Goal: Check status: Check status

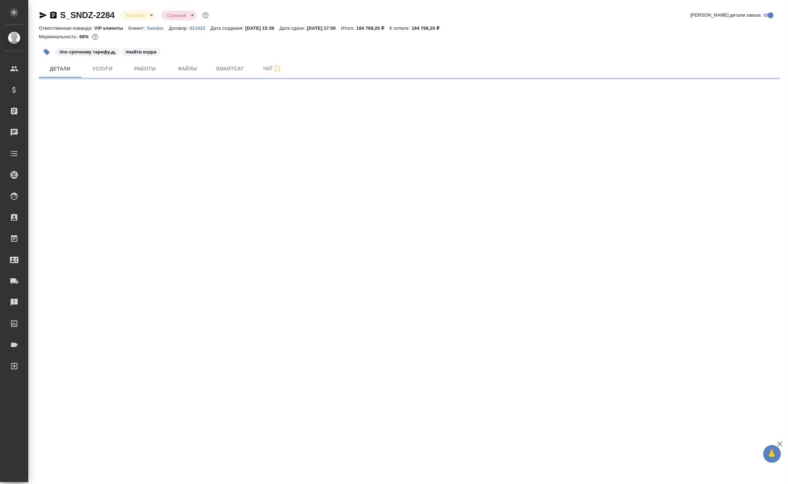
select select "RU"
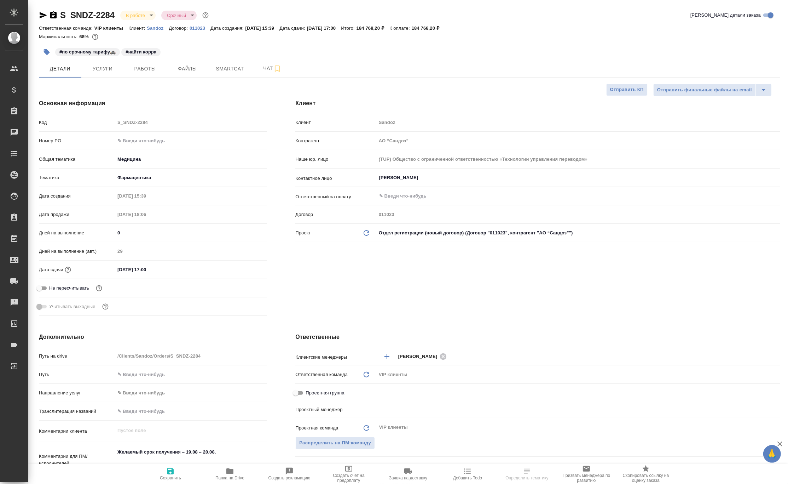
type textarea "x"
type input "Горшкова Валентина"
type input "Комаров Роман"
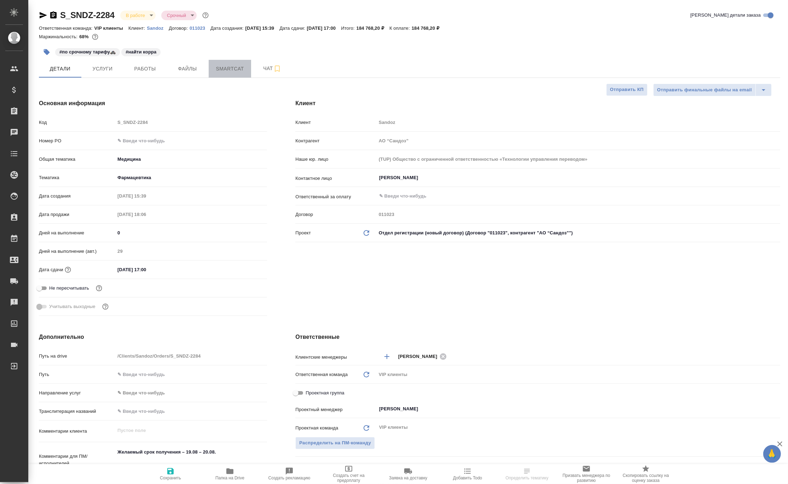
click at [231, 70] on span "Smartcat" at bounding box center [230, 68] width 34 height 9
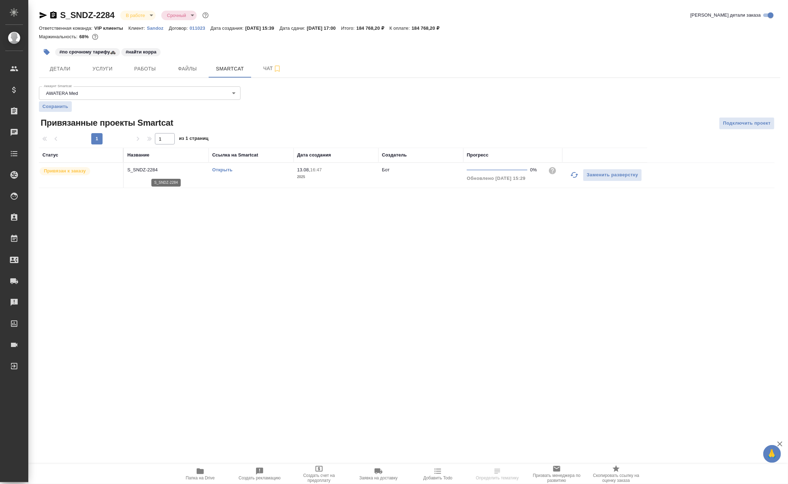
click at [140, 168] on p "S_SNDZ-2284" at bounding box center [166, 169] width 78 height 7
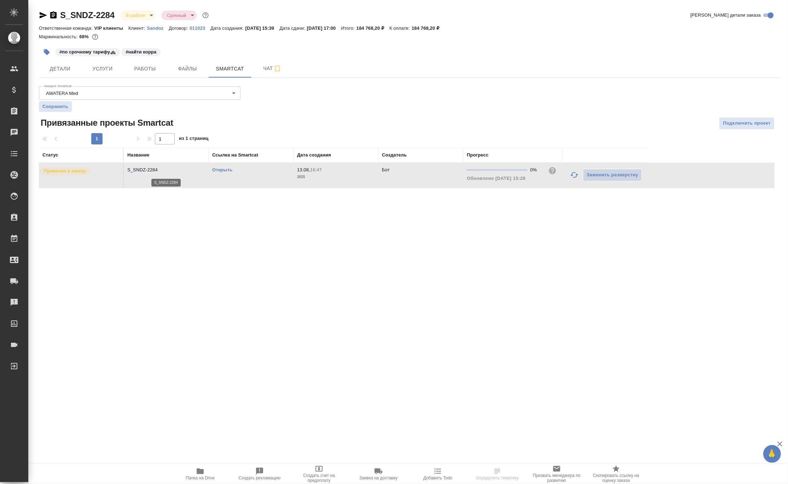
click at [140, 168] on p "S_SNDZ-2284" at bounding box center [166, 169] width 78 height 7
click at [514, 43] on div at bounding box center [409, 43] width 741 height 1
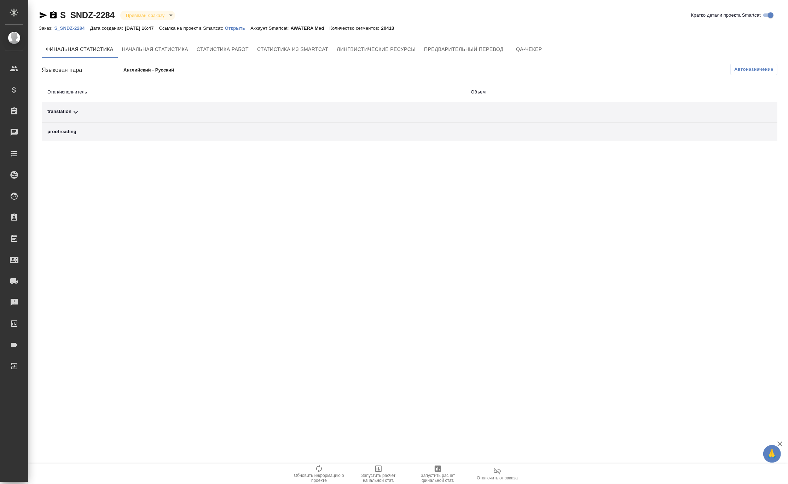
click at [80, 112] on div "translation" at bounding box center [253, 112] width 412 height 8
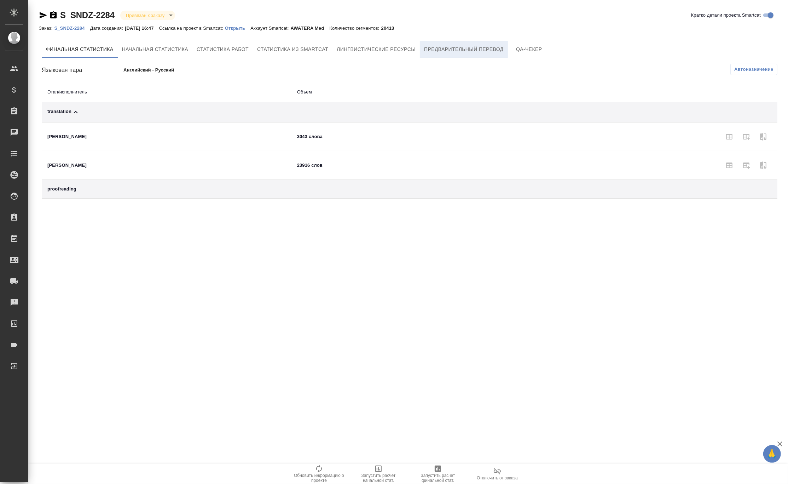
click at [463, 47] on span "Предварительный перевод" at bounding box center [464, 49] width 80 height 9
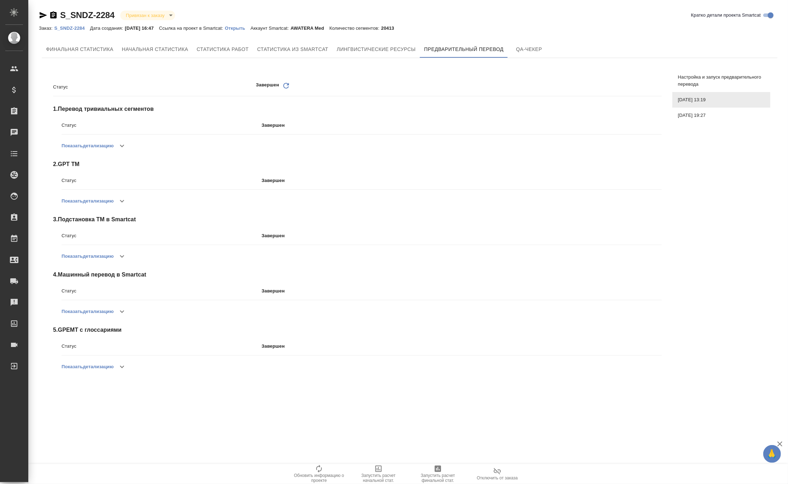
click at [122, 364] on icon "button" at bounding box center [122, 366] width 8 height 8
click at [123, 310] on icon "button" at bounding box center [122, 311] width 8 height 8
click at [244, 28] on p "Открыть" at bounding box center [237, 27] width 25 height 5
click at [123, 148] on icon "button" at bounding box center [122, 145] width 8 height 8
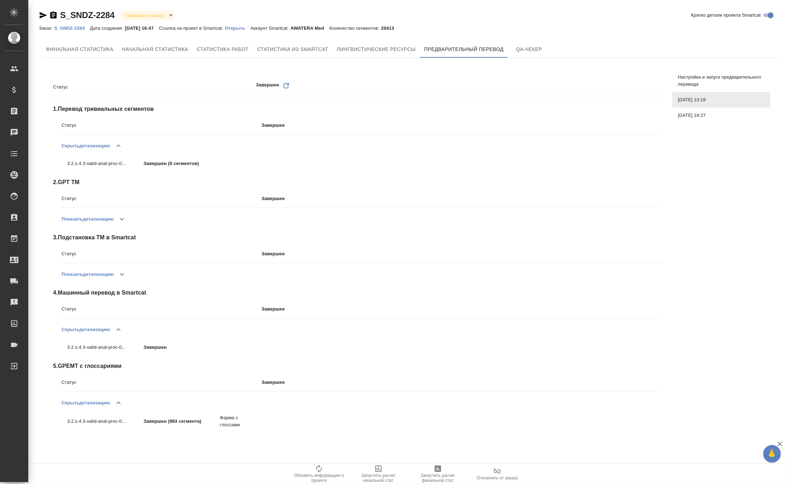
click at [126, 216] on icon "button" at bounding box center [122, 219] width 8 height 8
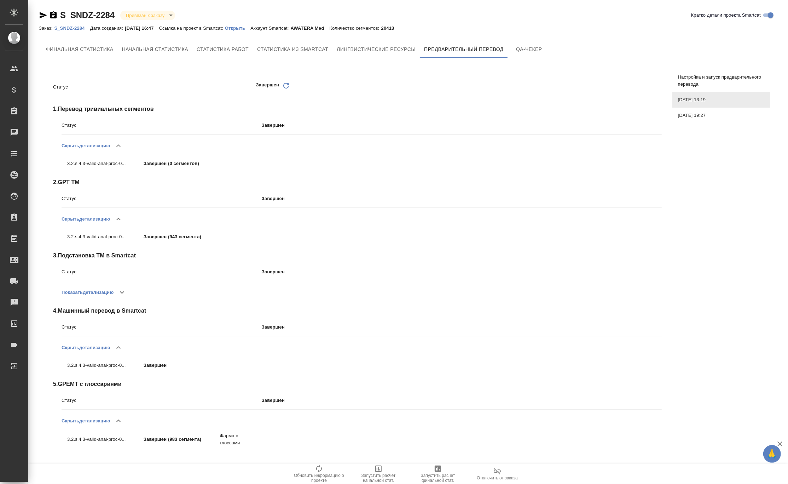
click at [126, 290] on icon "button" at bounding box center [122, 292] width 8 height 8
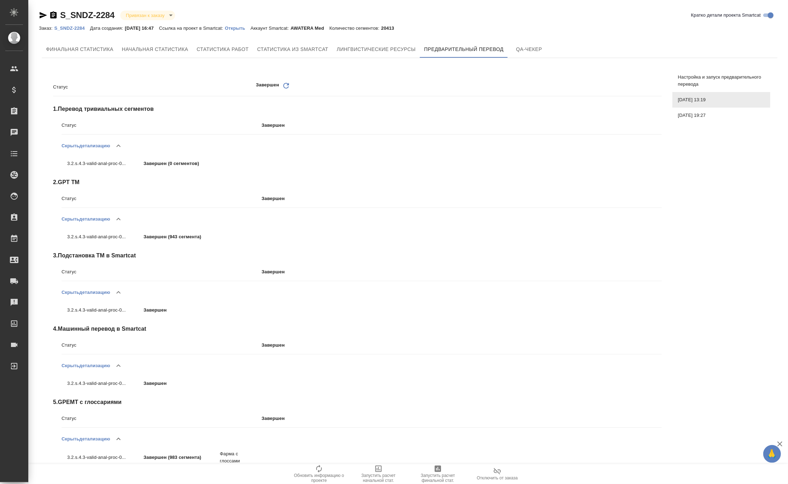
scroll to position [11, 0]
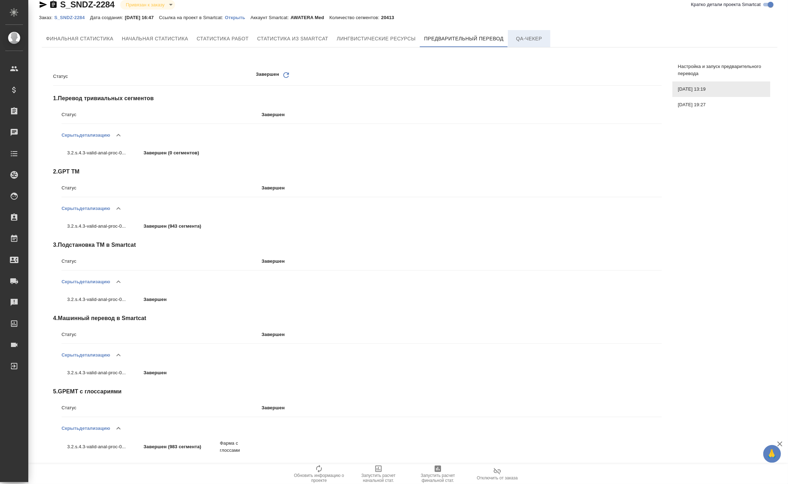
click at [527, 40] on span "QA-чекер" at bounding box center [529, 38] width 34 height 9
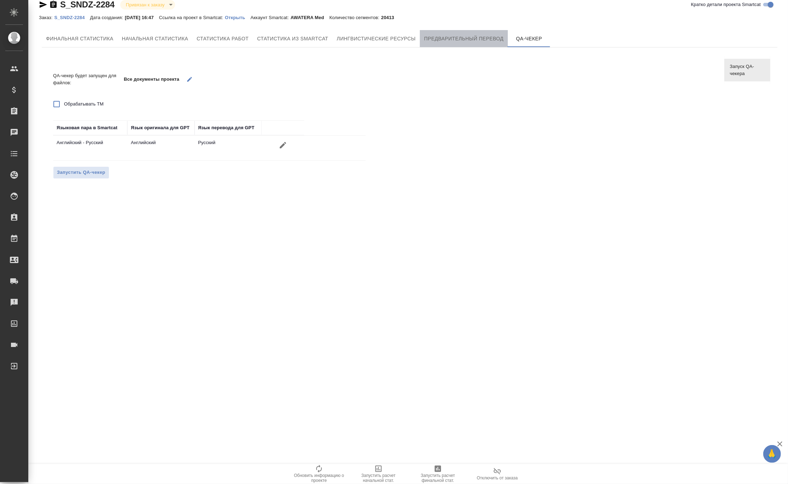
click at [467, 39] on span "Предварительный перевод" at bounding box center [464, 38] width 80 height 9
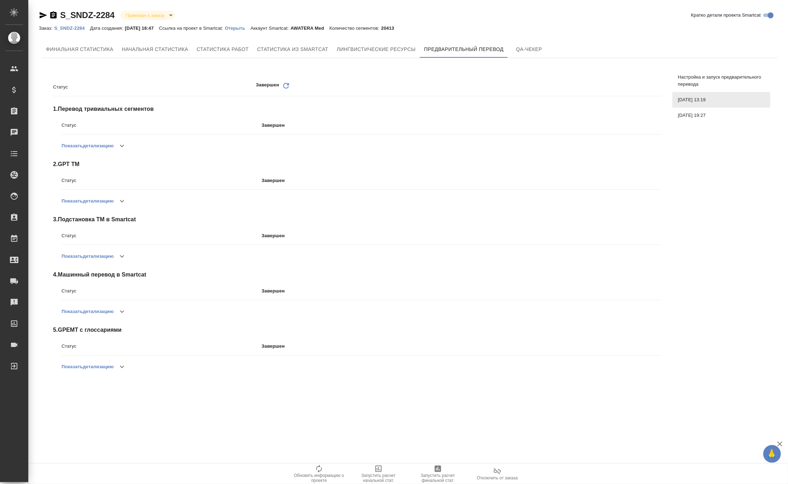
click at [695, 119] on div "[DATE] 19:27" at bounding box center [721, 116] width 98 height 16
click at [126, 148] on icon "button" at bounding box center [122, 145] width 8 height 8
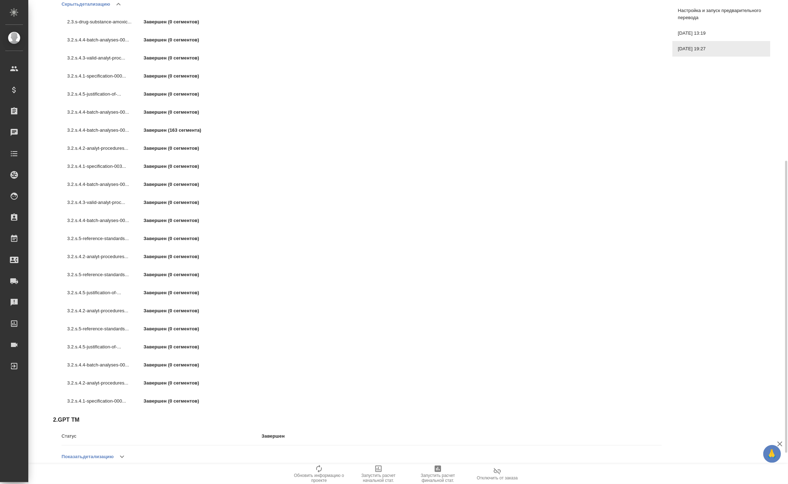
scroll to position [189, 0]
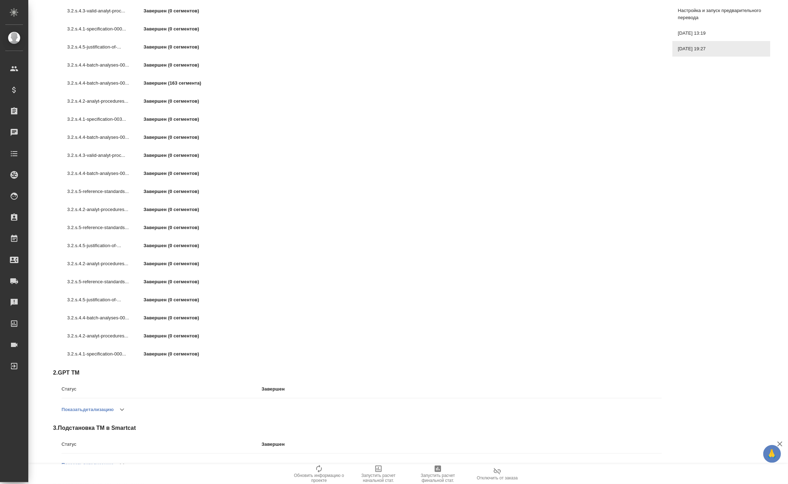
click at [121, 407] on icon "button" at bounding box center [122, 409] width 8 height 8
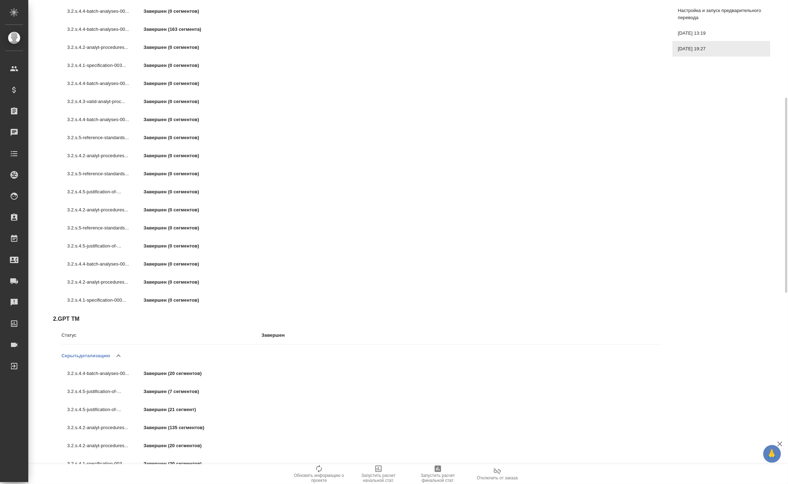
scroll to position [54, 0]
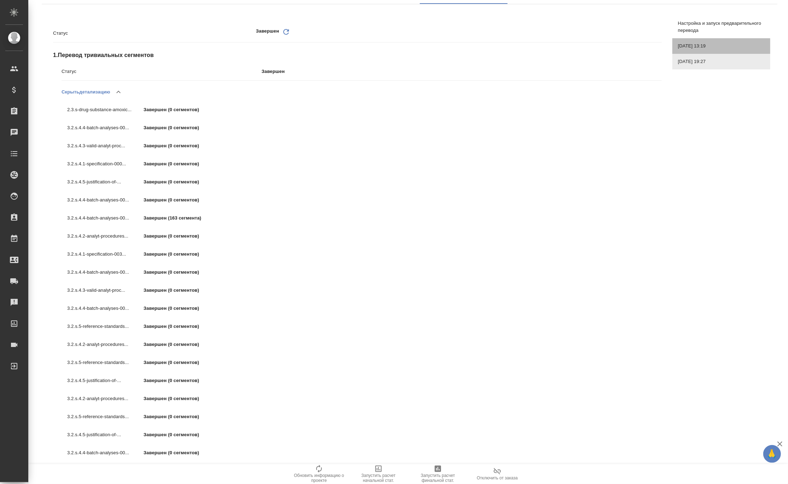
click at [694, 41] on div "[DATE] 13:19" at bounding box center [721, 46] width 98 height 16
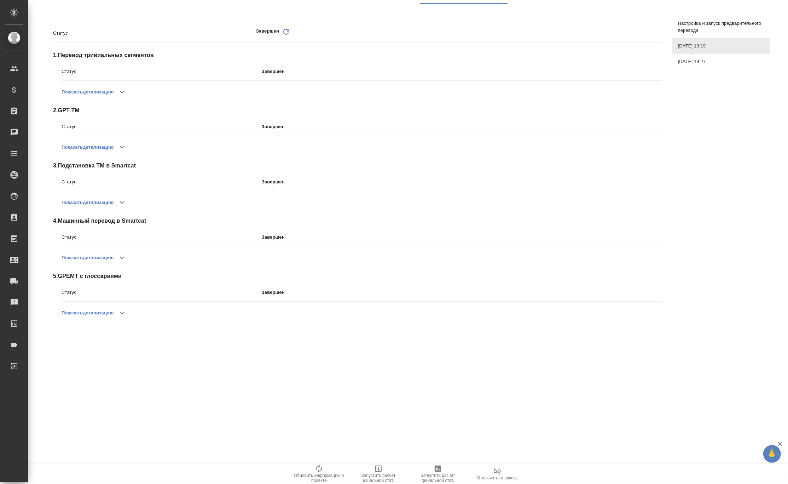
click at [124, 91] on icon "button" at bounding box center [122, 92] width 4 height 2
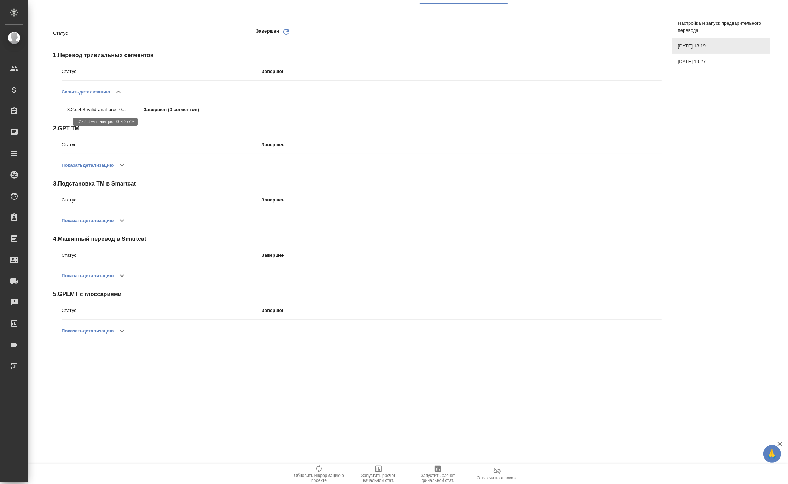
click at [103, 109] on p "3.2.s.4.3-valid-anal-proc-0..." at bounding box center [105, 109] width 76 height 7
click at [103, 110] on p "3.2.s.4.3-valid-anal-proc-0..." at bounding box center [105, 109] width 76 height 7
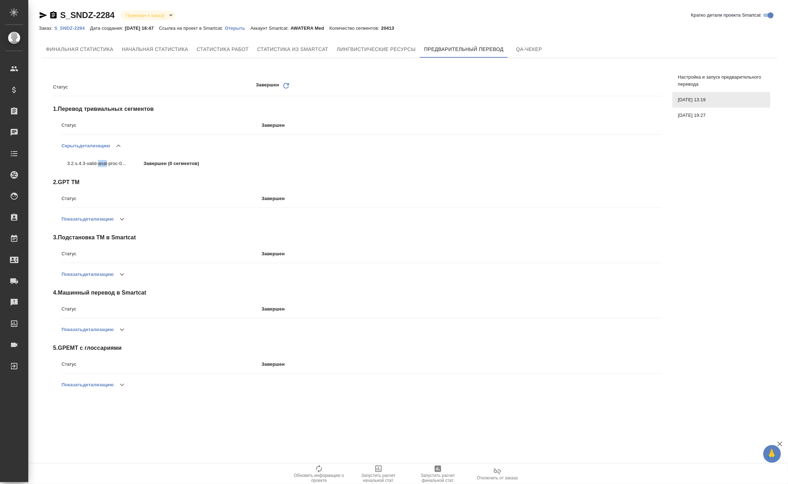
click at [706, 115] on span "[DATE] 19:27" at bounding box center [721, 115] width 87 height 7
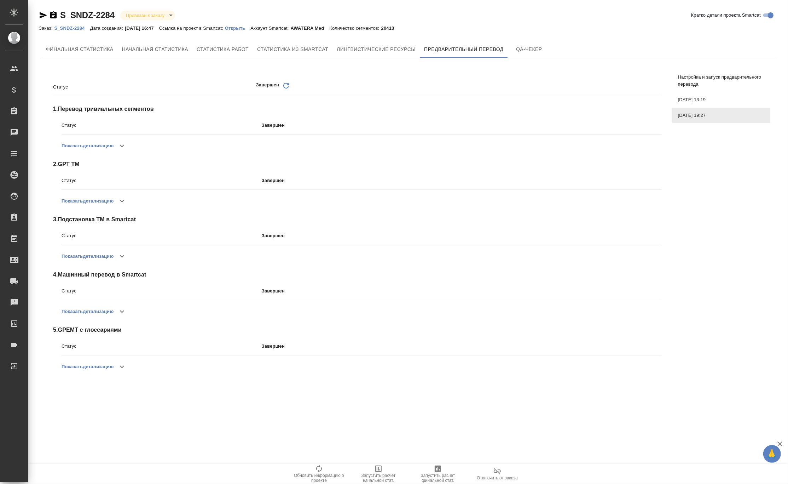
click at [692, 99] on span "[DATE] 13:19" at bounding box center [721, 99] width 87 height 7
click at [41, 13] on icon "button" at bounding box center [43, 15] width 7 height 6
copy p "anal"
